Goal: Use online tool/utility

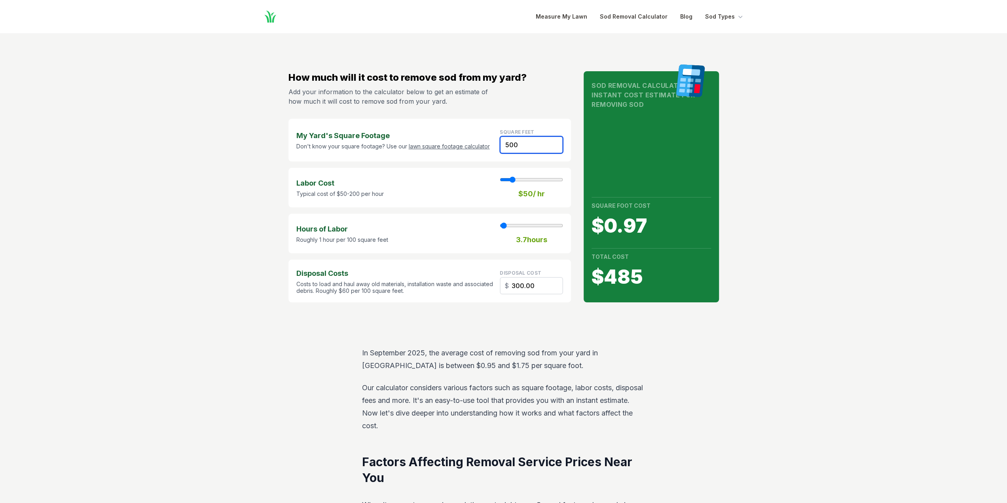
click at [529, 145] on input "500" at bounding box center [531, 144] width 63 height 17
type input "50"
type input "1"
type input "30.00"
type input "5"
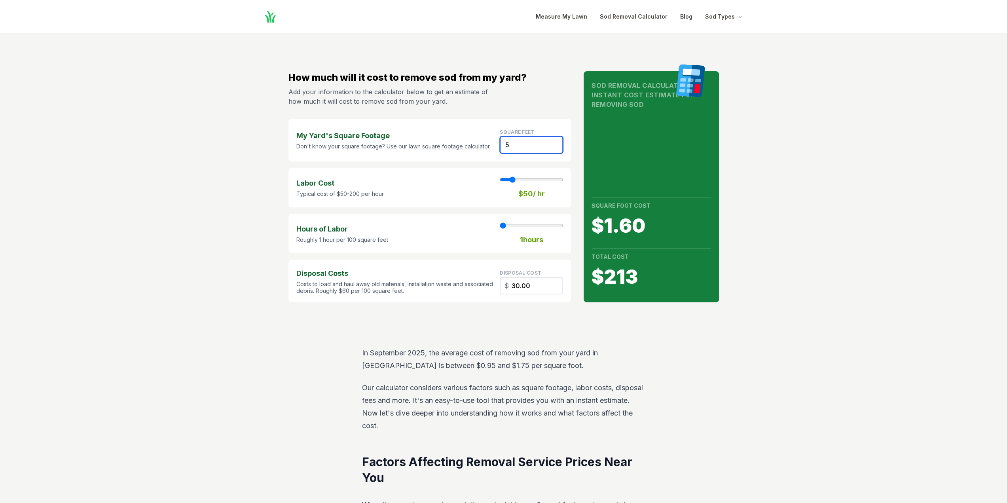
type input "3.00"
type input "4"
type input "2.40"
type input "46"
type input "27.60"
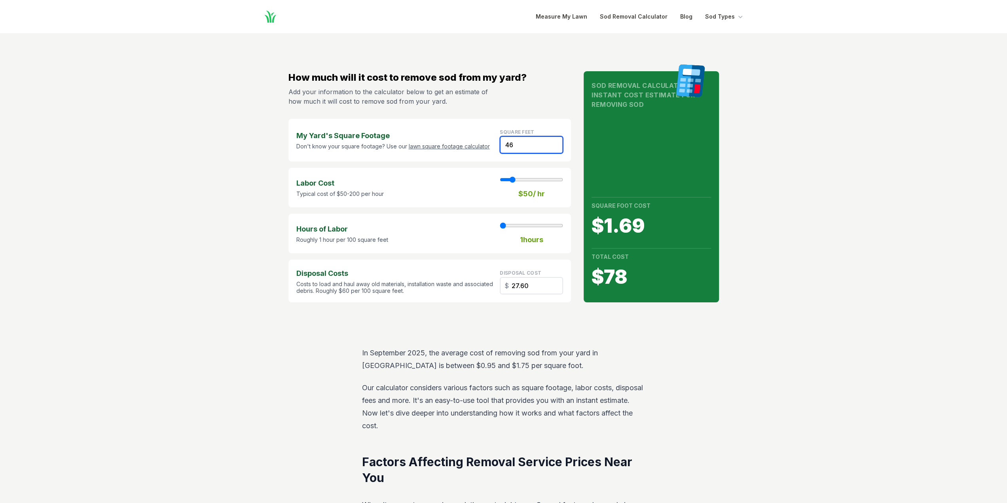
type input "468"
type input "3"
type input "280.80"
